Goal: Task Accomplishment & Management: Use online tool/utility

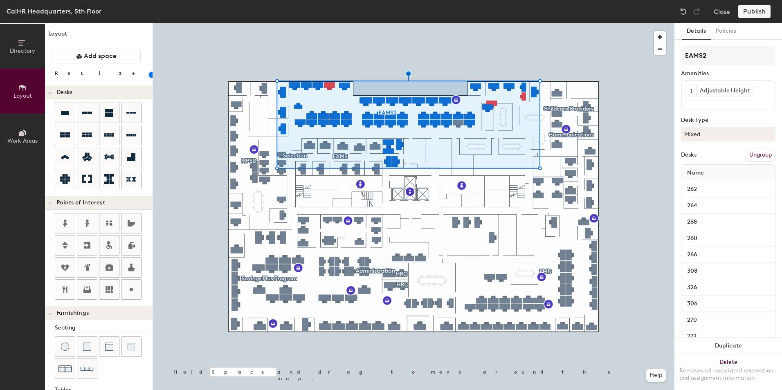
click at [757, 154] on button "Ungroup" at bounding box center [761, 155] width 30 height 14
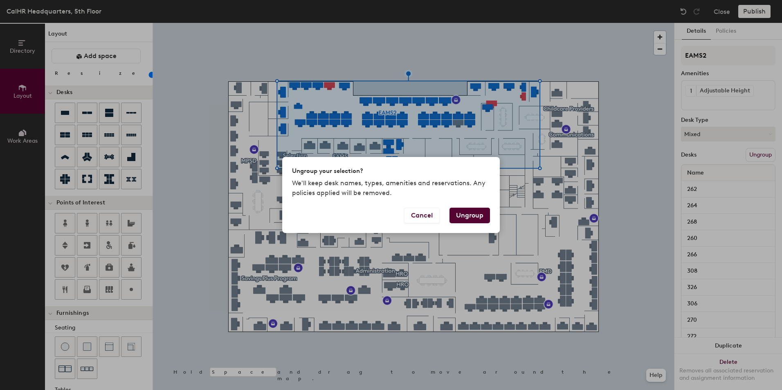
click at [480, 218] on button "Ungroup" at bounding box center [470, 216] width 41 height 16
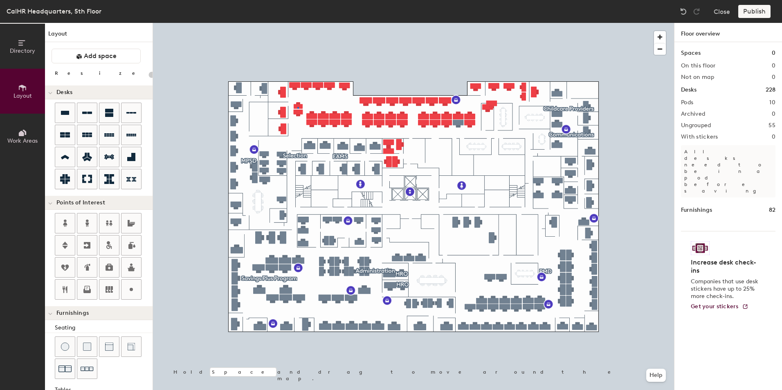
click at [298, 23] on div at bounding box center [413, 23] width 521 height 0
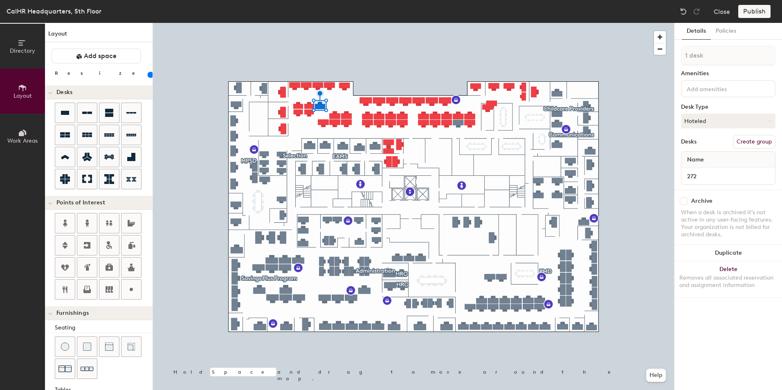
click at [323, 23] on div at bounding box center [413, 23] width 521 height 0
click at [309, 23] on div at bounding box center [413, 23] width 521 height 0
type input "140"
click at [366, 23] on div at bounding box center [413, 23] width 521 height 0
click at [398, 23] on div at bounding box center [413, 23] width 521 height 0
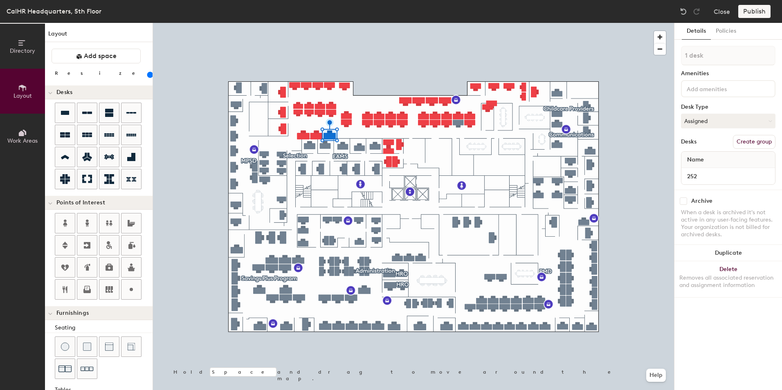
click at [406, 23] on div at bounding box center [413, 23] width 521 height 0
click at [345, 23] on div at bounding box center [413, 23] width 521 height 0
type input "140"
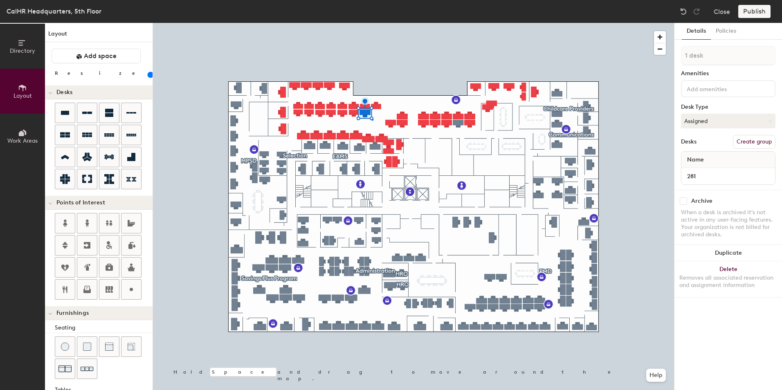
click at [372, 23] on div at bounding box center [413, 23] width 521 height 0
click at [323, 23] on div at bounding box center [413, 23] width 521 height 0
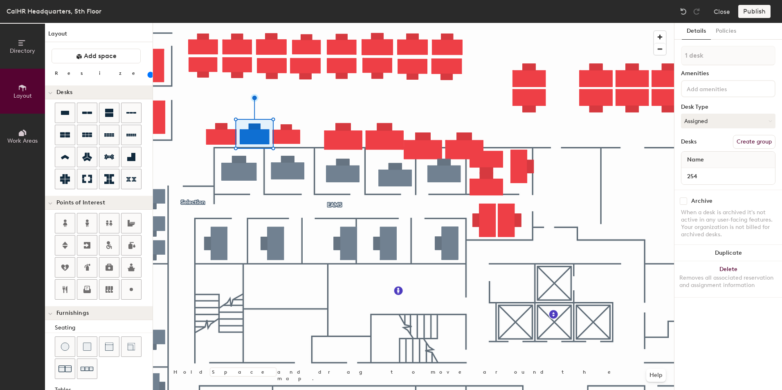
click at [231, 23] on div at bounding box center [413, 23] width 521 height 0
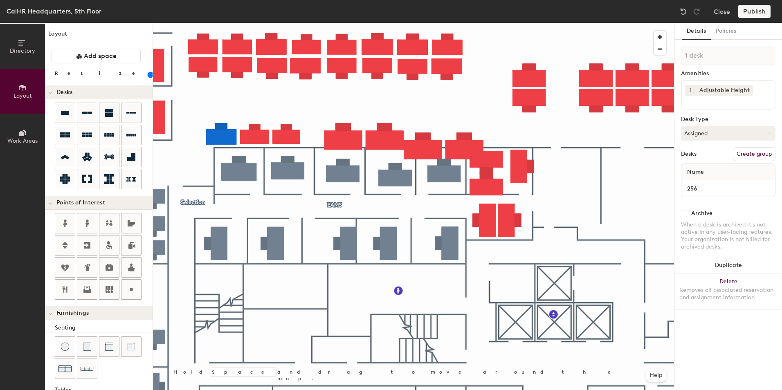
type input "120"
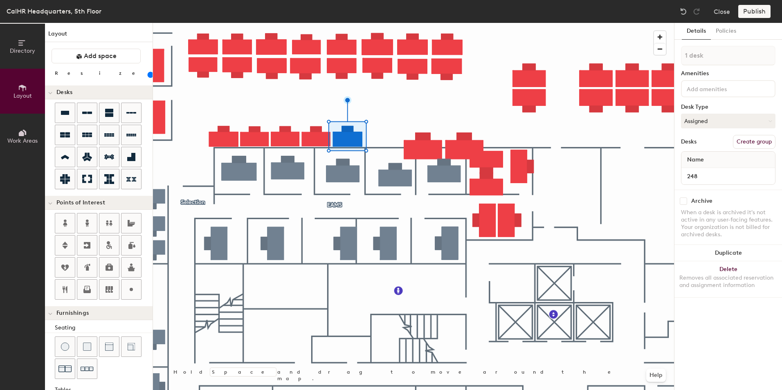
click at [411, 23] on div at bounding box center [413, 23] width 521 height 0
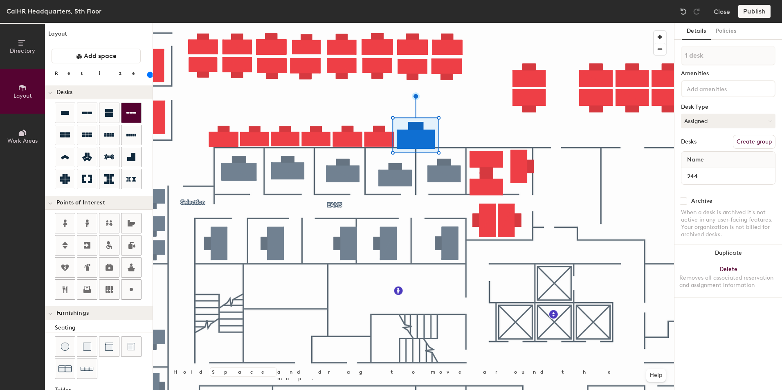
click at [471, 136] on div "Directory Layout Work Areas Layout Add space Resize Desks Points of Interest Fu…" at bounding box center [391, 206] width 782 height 367
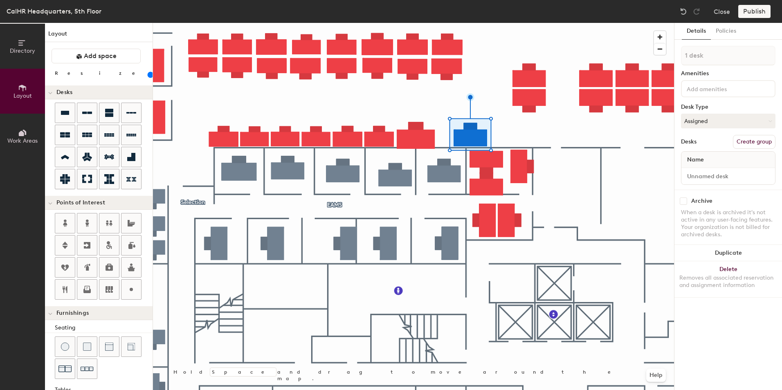
click at [523, 136] on div "Directory Layout Work Areas Layout Add space Resize Desks Points of Interest Fu…" at bounding box center [391, 206] width 782 height 367
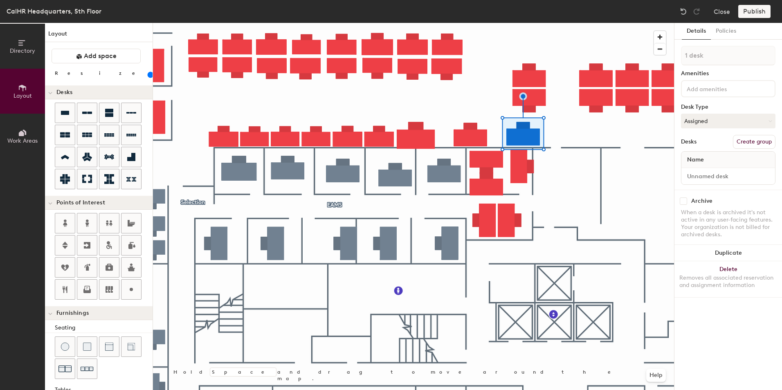
click at [577, 133] on div "Directory Layout Work Areas Layout Add space Resize Desks Points of Interest Fu…" at bounding box center [391, 206] width 782 height 367
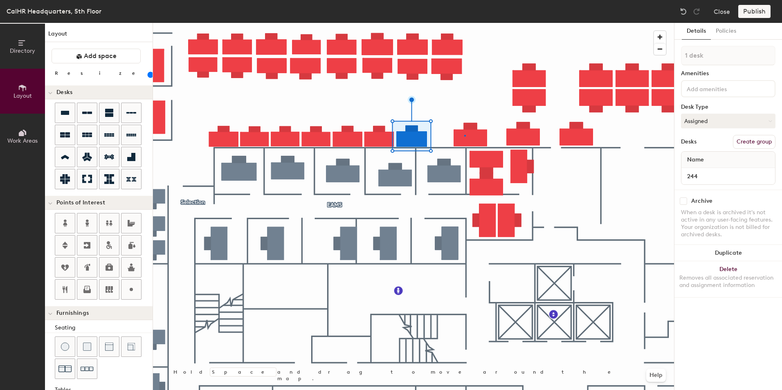
drag, startPoint x: 68, startPoint y: 109, endPoint x: 152, endPoint y: 114, distance: 84.5
click at [465, 23] on div at bounding box center [413, 23] width 521 height 0
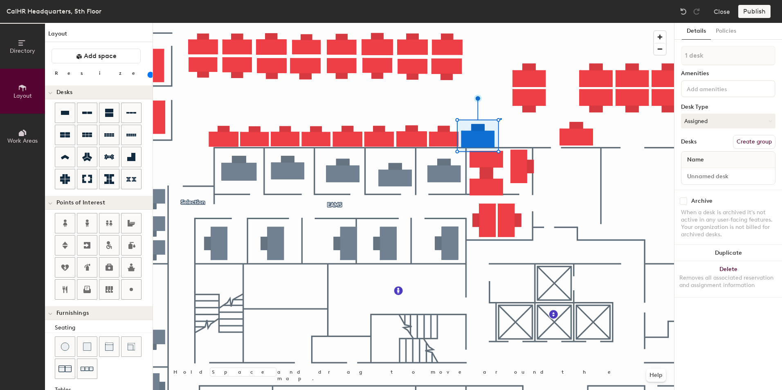
click at [500, 23] on div at bounding box center [413, 23] width 521 height 0
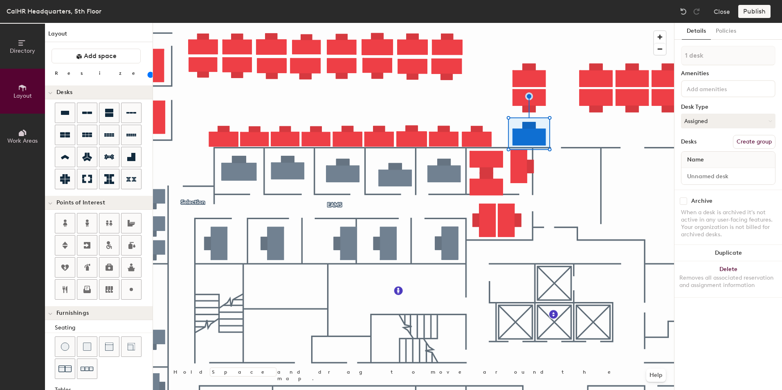
click at [635, 23] on div at bounding box center [413, 23] width 521 height 0
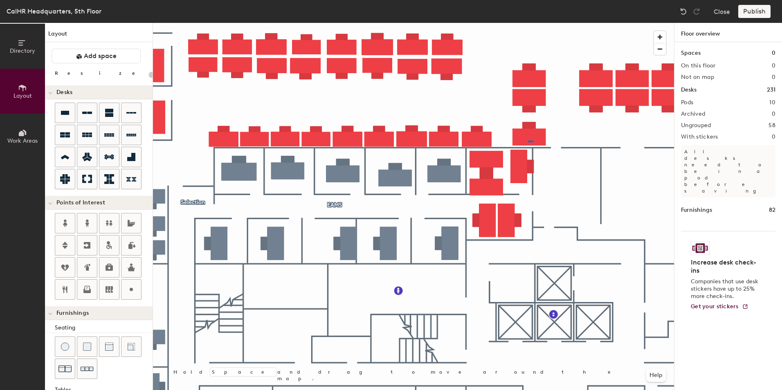
click at [527, 23] on div at bounding box center [413, 23] width 521 height 0
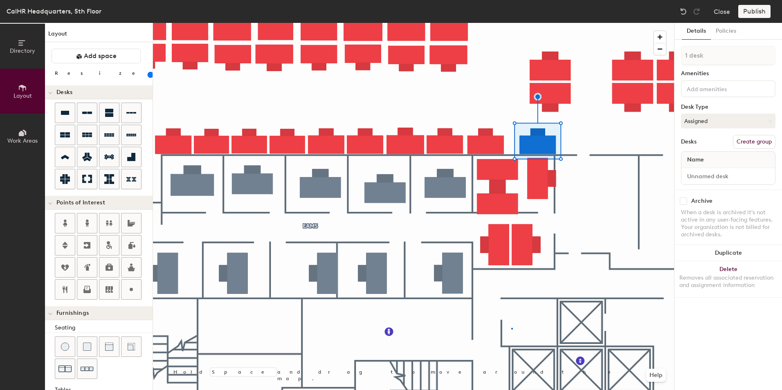
click at [512, 23] on div at bounding box center [413, 23] width 521 height 0
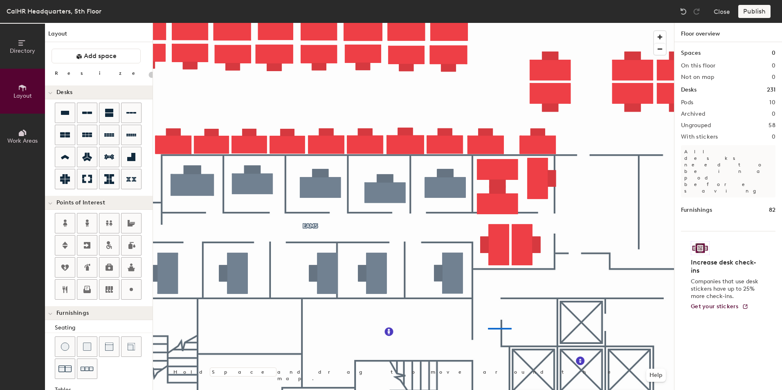
click at [488, 23] on div at bounding box center [413, 23] width 521 height 0
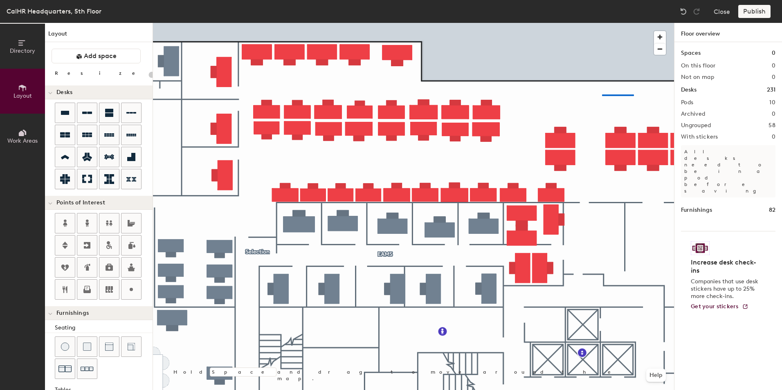
click at [601, 23] on div at bounding box center [413, 23] width 521 height 0
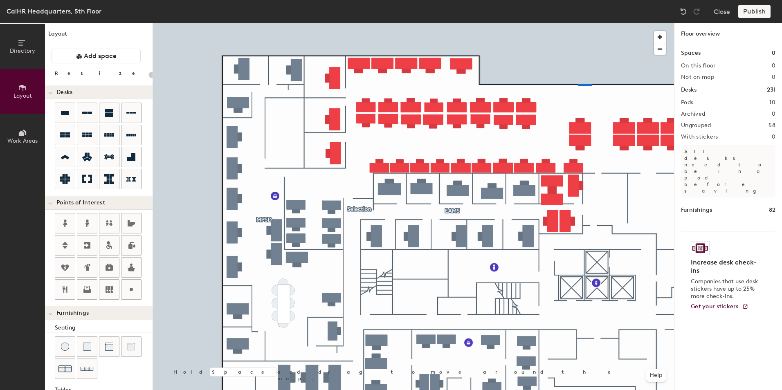
click at [574, 23] on div at bounding box center [413, 23] width 521 height 0
click at [239, 23] on div at bounding box center [413, 23] width 521 height 0
click at [264, 23] on div at bounding box center [413, 23] width 521 height 0
click at [74, 342] on div "Directory Layout Work Areas Layout Add space Resize Desks Points of Interest Fu…" at bounding box center [391, 206] width 782 height 367
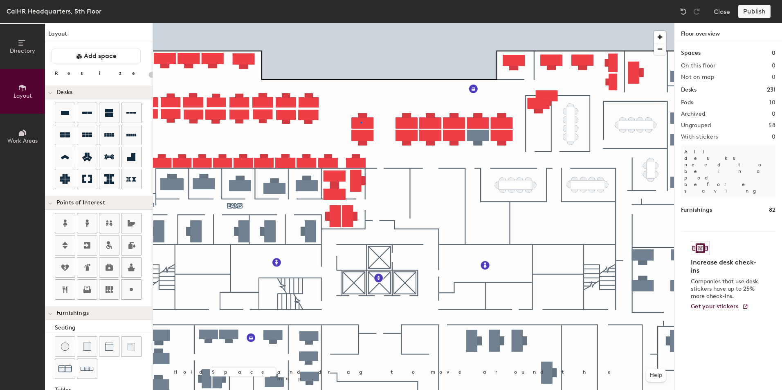
click at [361, 23] on div at bounding box center [413, 23] width 521 height 0
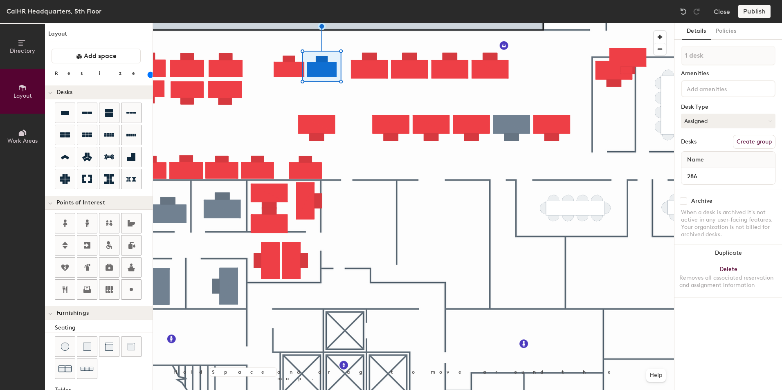
type input "120"
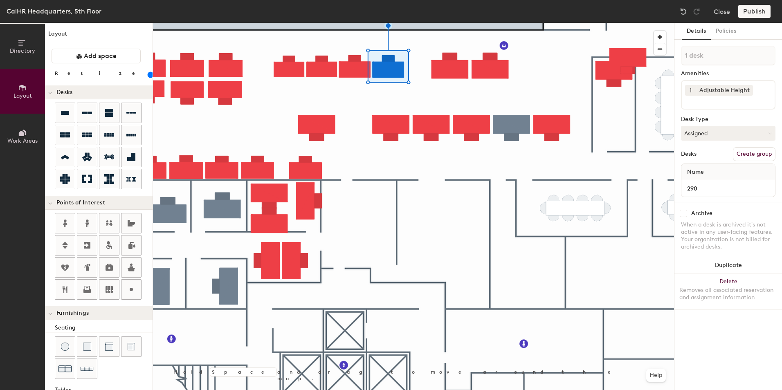
click at [446, 23] on div at bounding box center [413, 23] width 521 height 0
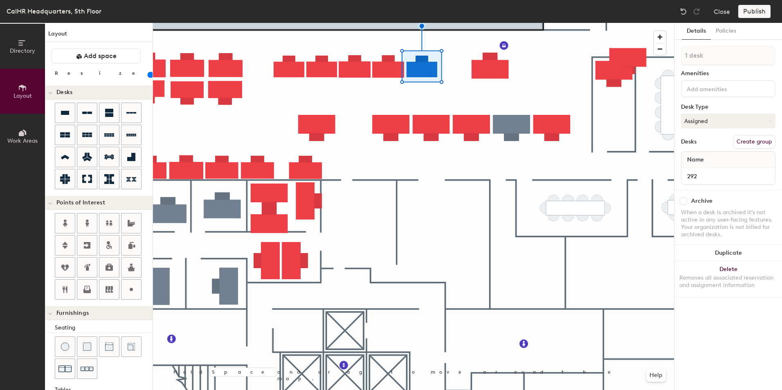
click at [444, 23] on div at bounding box center [413, 23] width 521 height 0
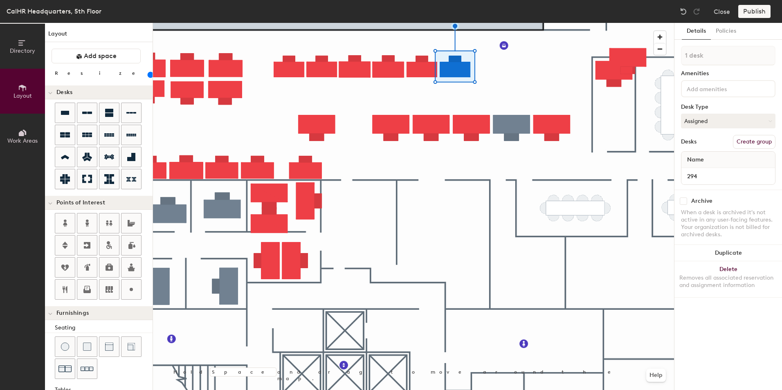
click at [507, 83] on div "Directory Layout Work Areas Layout Add space Resize Desks Points of Interest Fu…" at bounding box center [391, 206] width 782 height 367
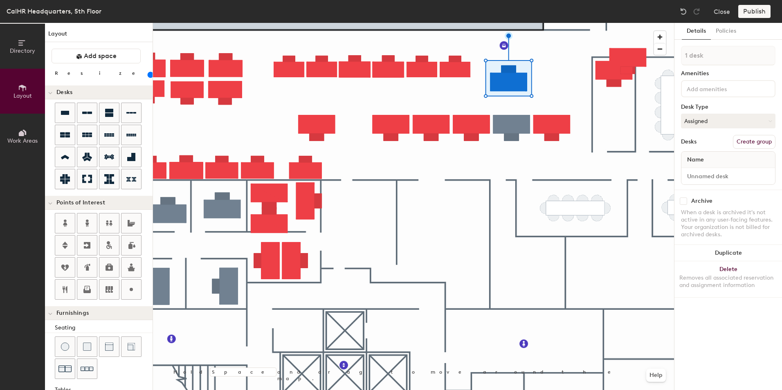
click at [413, 97] on div "Directory Layout Work Areas Layout Add space Resize Desks Points of Interest Fu…" at bounding box center [391, 206] width 782 height 367
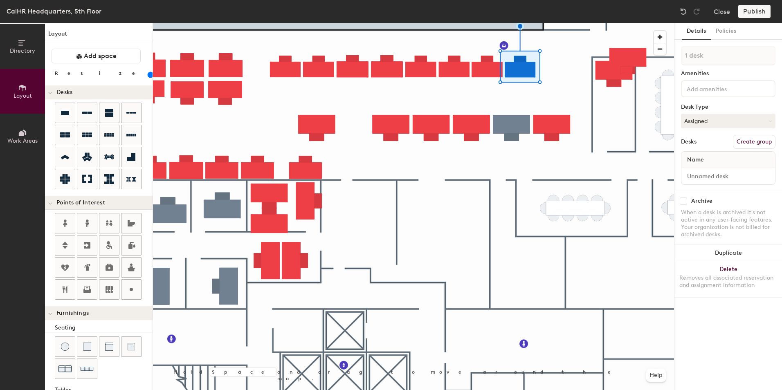
click at [579, 88] on div "Directory Layout Work Areas Layout Add space Resize Desks Points of Interest Fu…" at bounding box center [391, 206] width 782 height 367
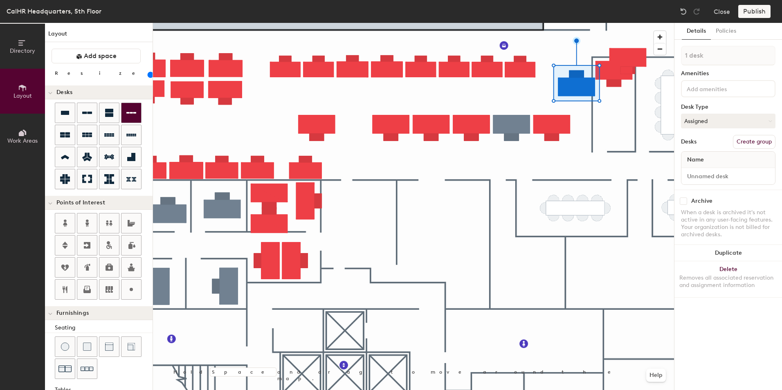
click at [582, 118] on div "Directory Layout Work Areas Layout Add space Resize Desks Points of Interest Fu…" at bounding box center [391, 206] width 782 height 367
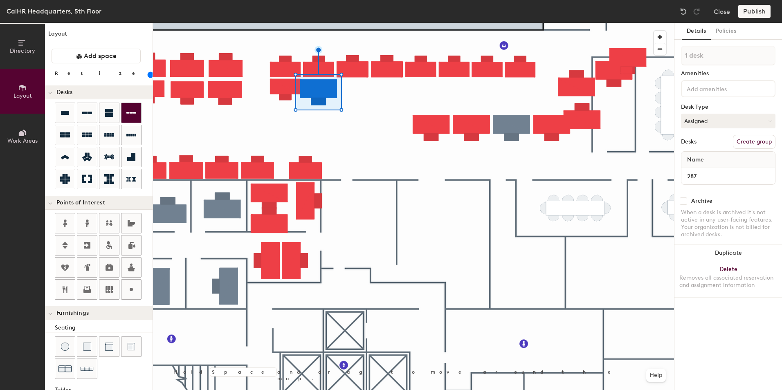
type input "120"
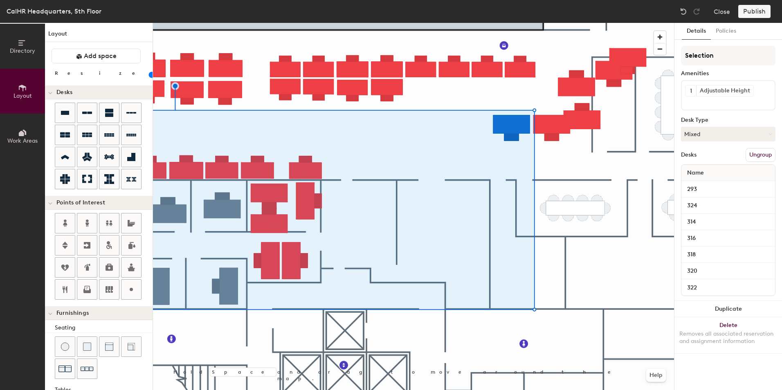
drag, startPoint x: 0, startPoint y: 0, endPoint x: 751, endPoint y: 156, distance: 767.0
click at [751, 156] on button "Ungroup" at bounding box center [761, 155] width 30 height 14
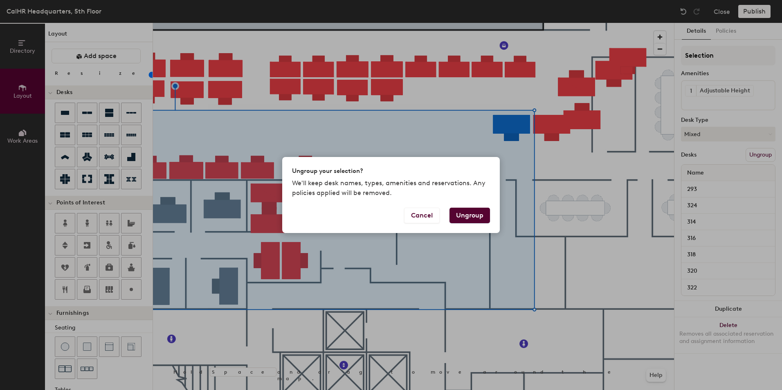
click at [466, 214] on button "Ungroup" at bounding box center [470, 216] width 41 height 16
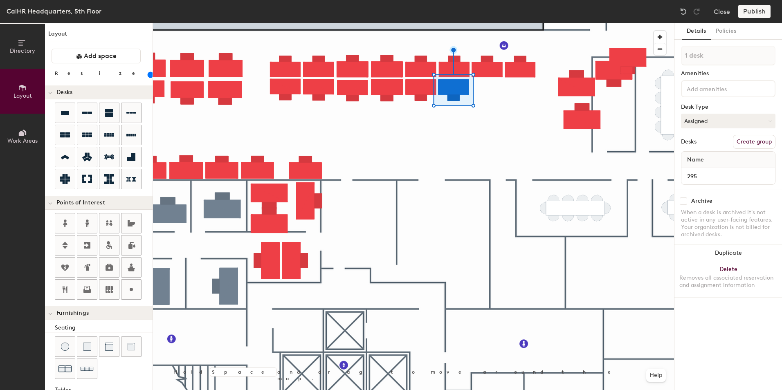
click at [367, 135] on div "Directory Layout Work Areas Layout Add space Resize Desks Points of Interest Fu…" at bounding box center [391, 206] width 782 height 367
type input "140"
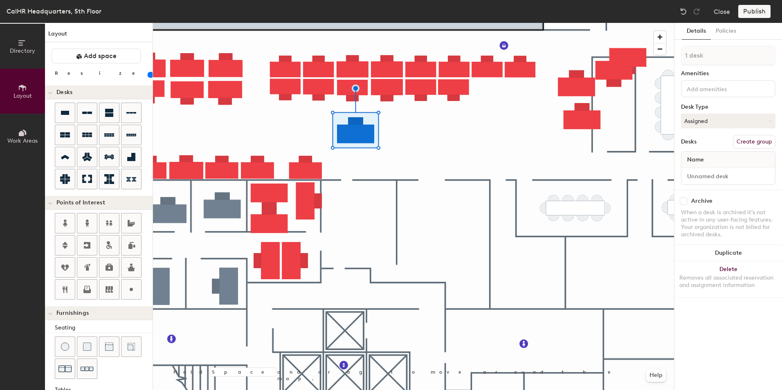
click at [431, 137] on div "Directory Layout Work Areas Layout Add space Resize Desks Points of Interest Fu…" at bounding box center [391, 206] width 782 height 367
